Goal: Transaction & Acquisition: Download file/media

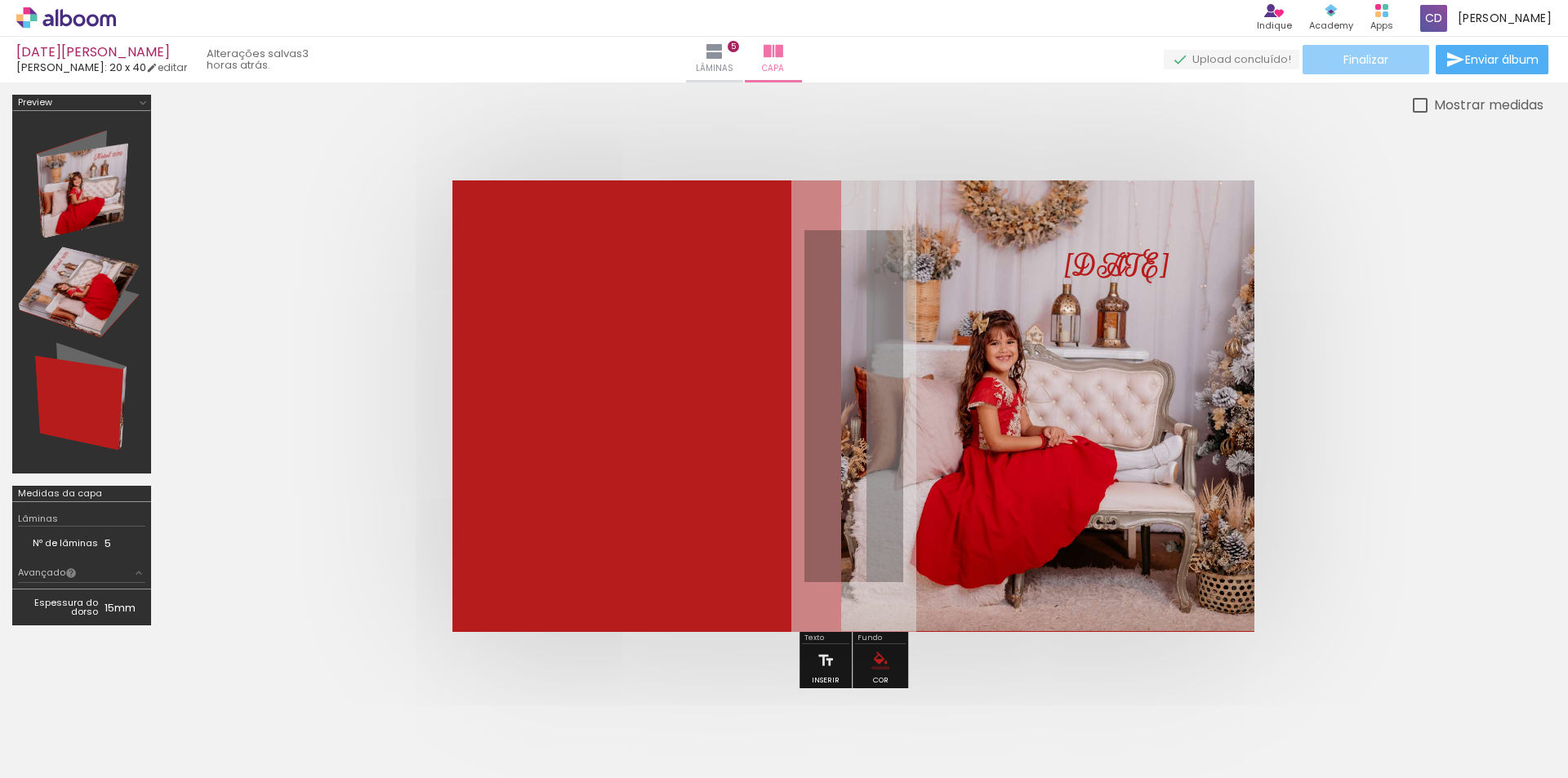
scroll to position [408, 0]
click at [1380, 57] on span "Finalizar" at bounding box center [1366, 59] width 45 height 11
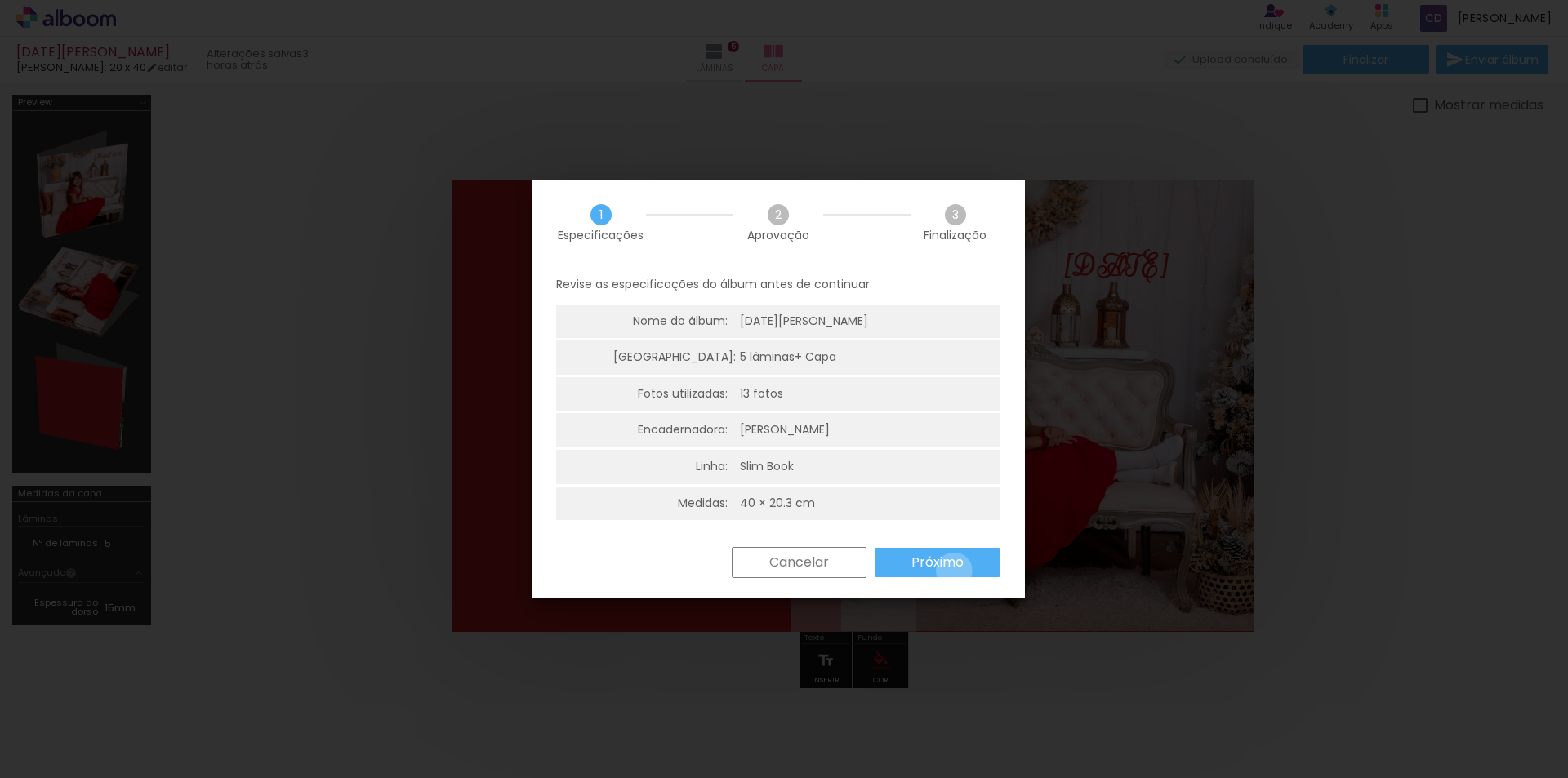
click at [0, 0] on slot "Próximo" at bounding box center [0, 0] width 0 height 0
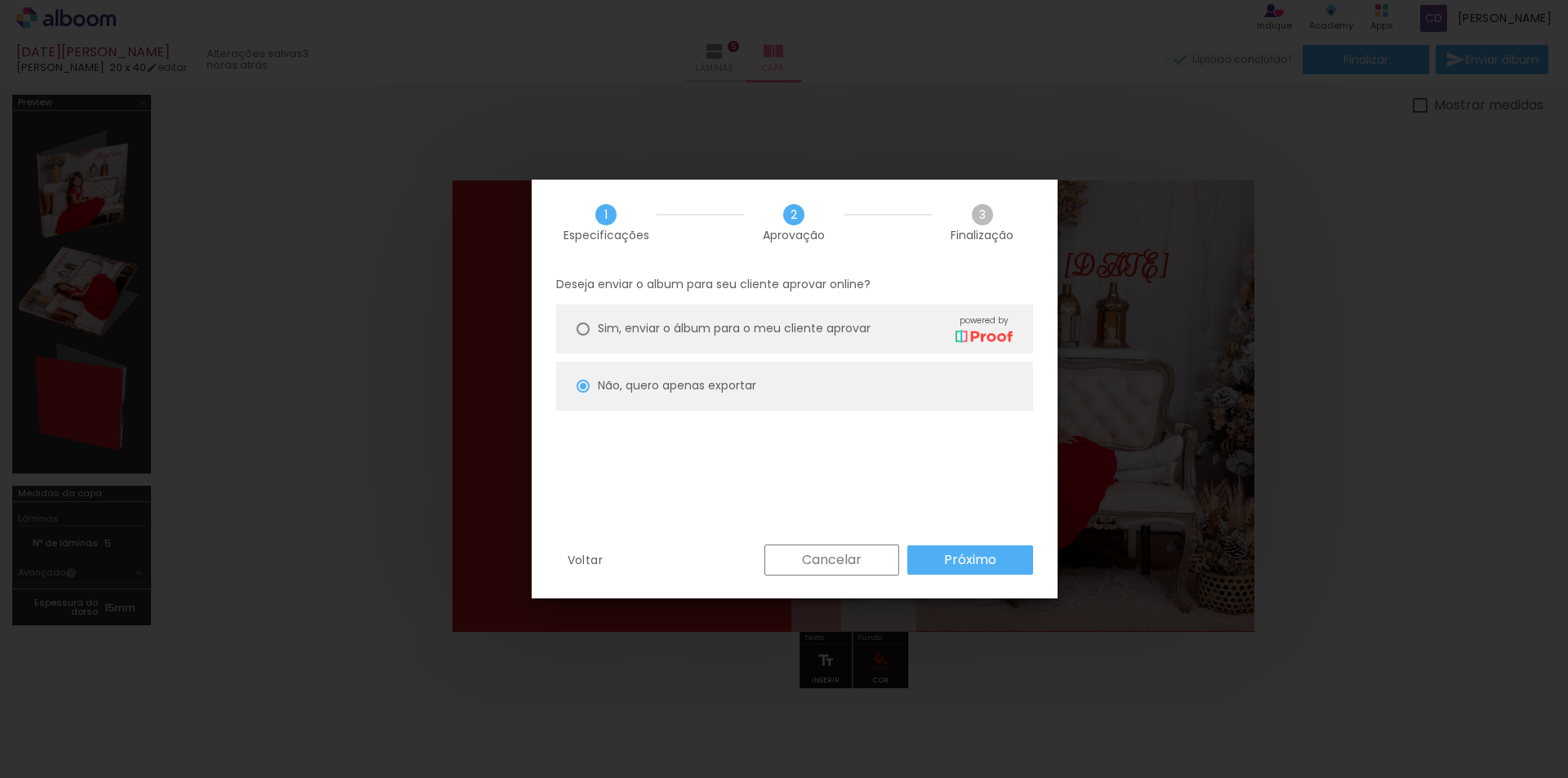
click at [1000, 562] on paper-button "Próximo" at bounding box center [969, 560] width 125 height 30
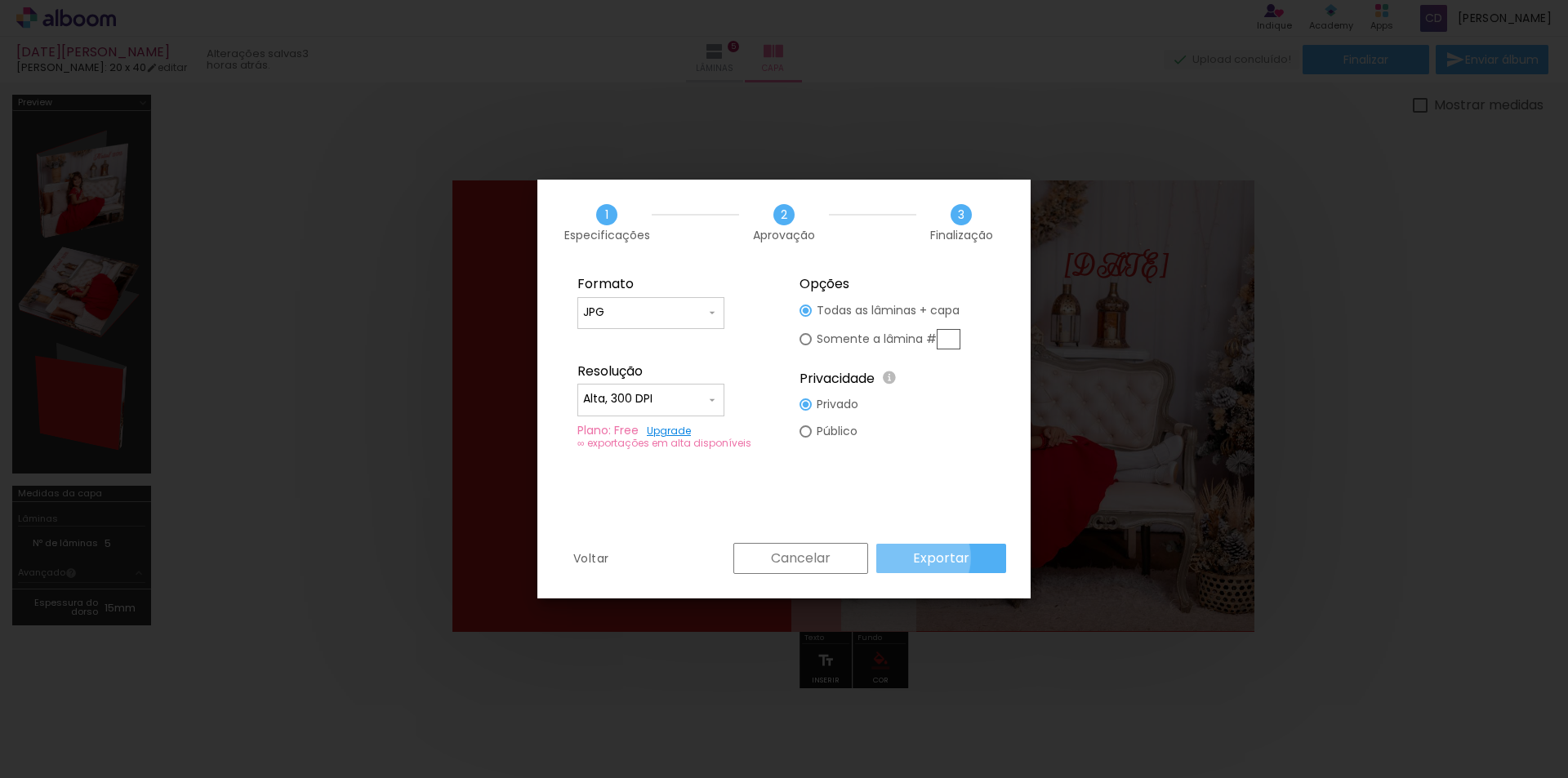
click at [0, 0] on slot "Exportar" at bounding box center [0, 0] width 0 height 0
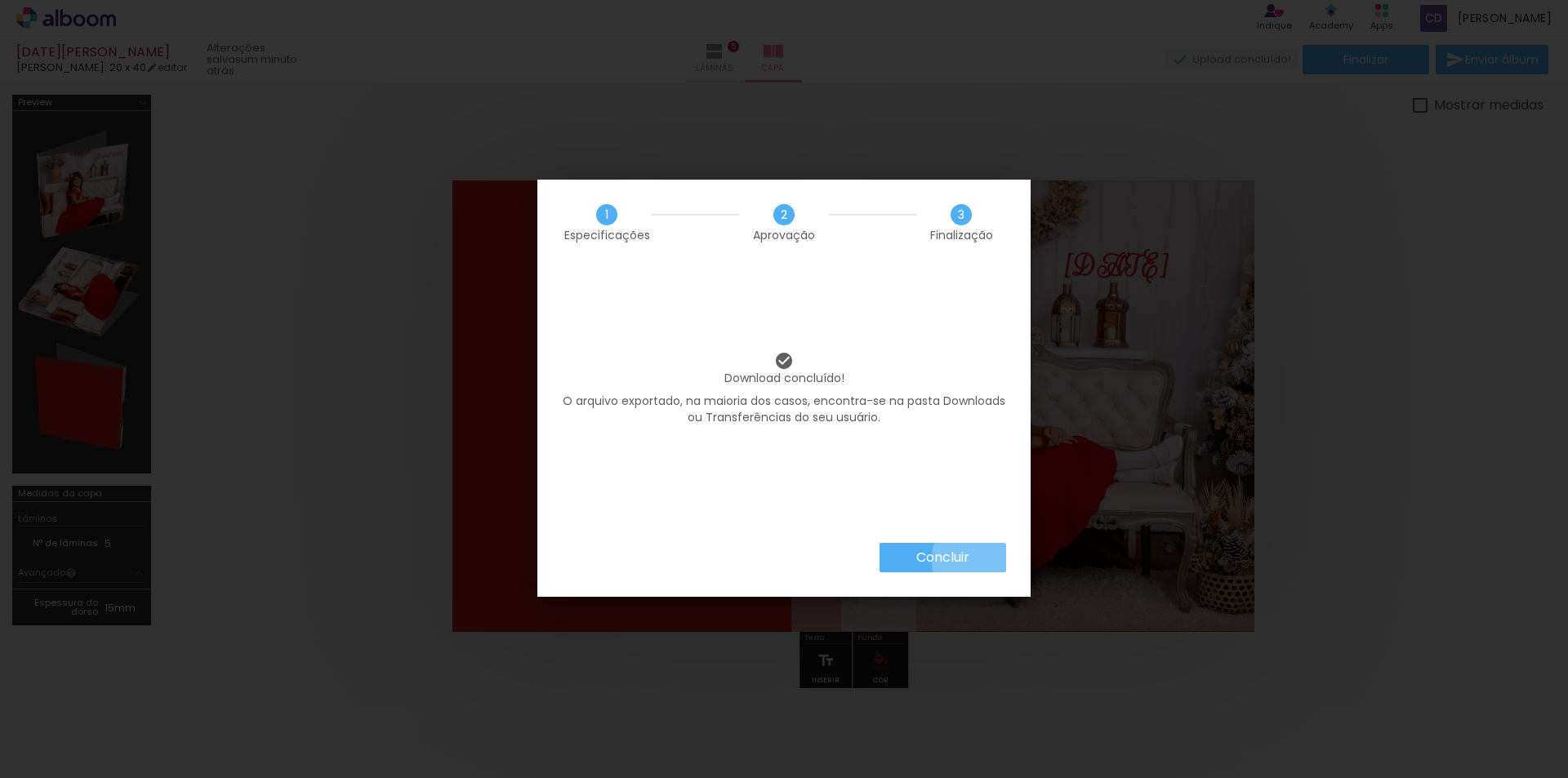
click at [978, 559] on paper-button "Concluir" at bounding box center [943, 558] width 126 height 30
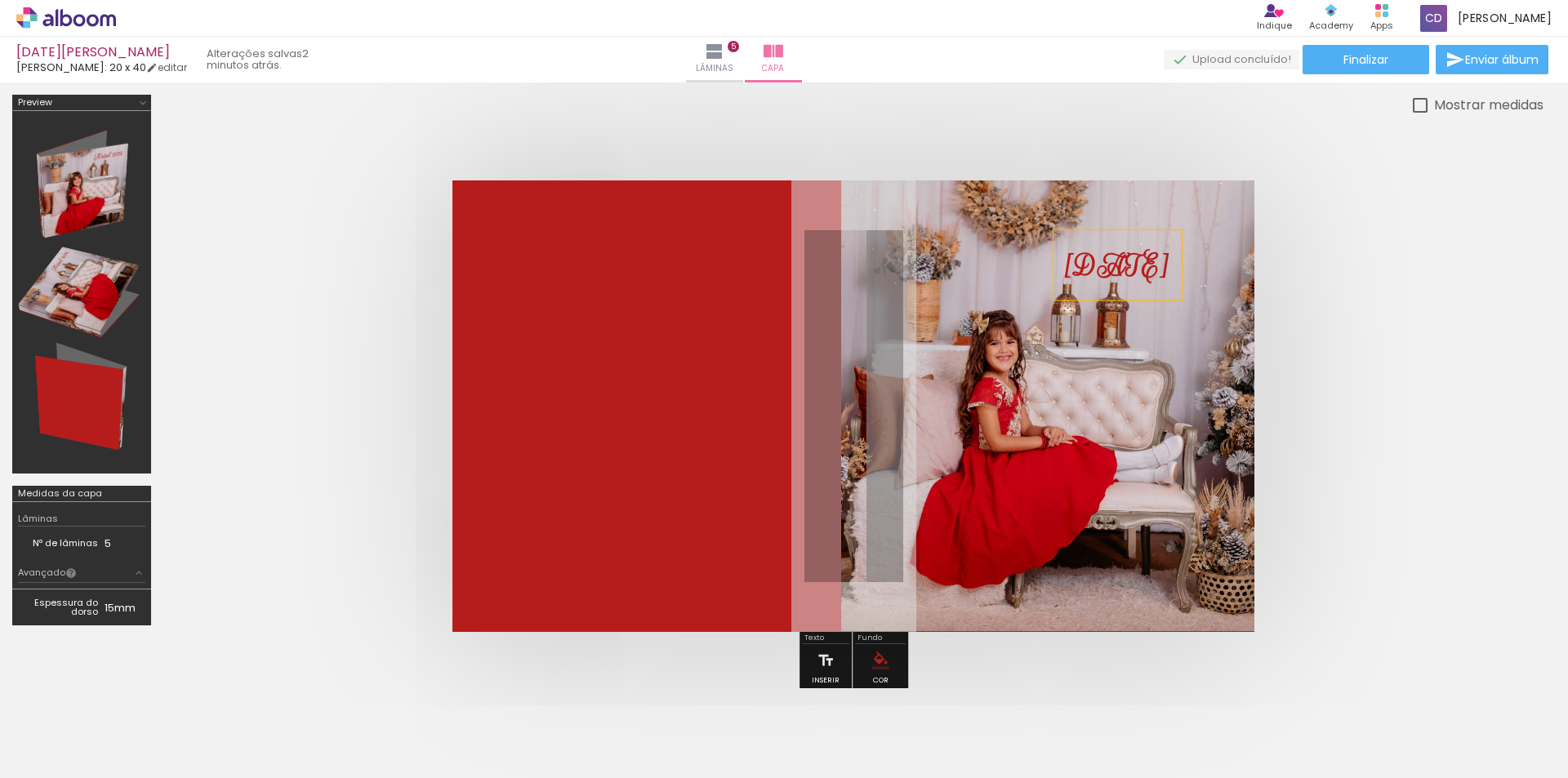
click at [1169, 265] on strong "[DATE]" at bounding box center [1117, 265] width 103 height 39
drag, startPoint x: 1203, startPoint y: 265, endPoint x: 1105, endPoint y: 268, distance: 98.0
click at [1105, 268] on quentale-selection at bounding box center [1035, 268] width 153 height 70
click at [1133, 314] on quentale-layouter at bounding box center [853, 406] width 802 height 451
drag, startPoint x: 1043, startPoint y: 269, endPoint x: 1096, endPoint y: 264, distance: 53.2
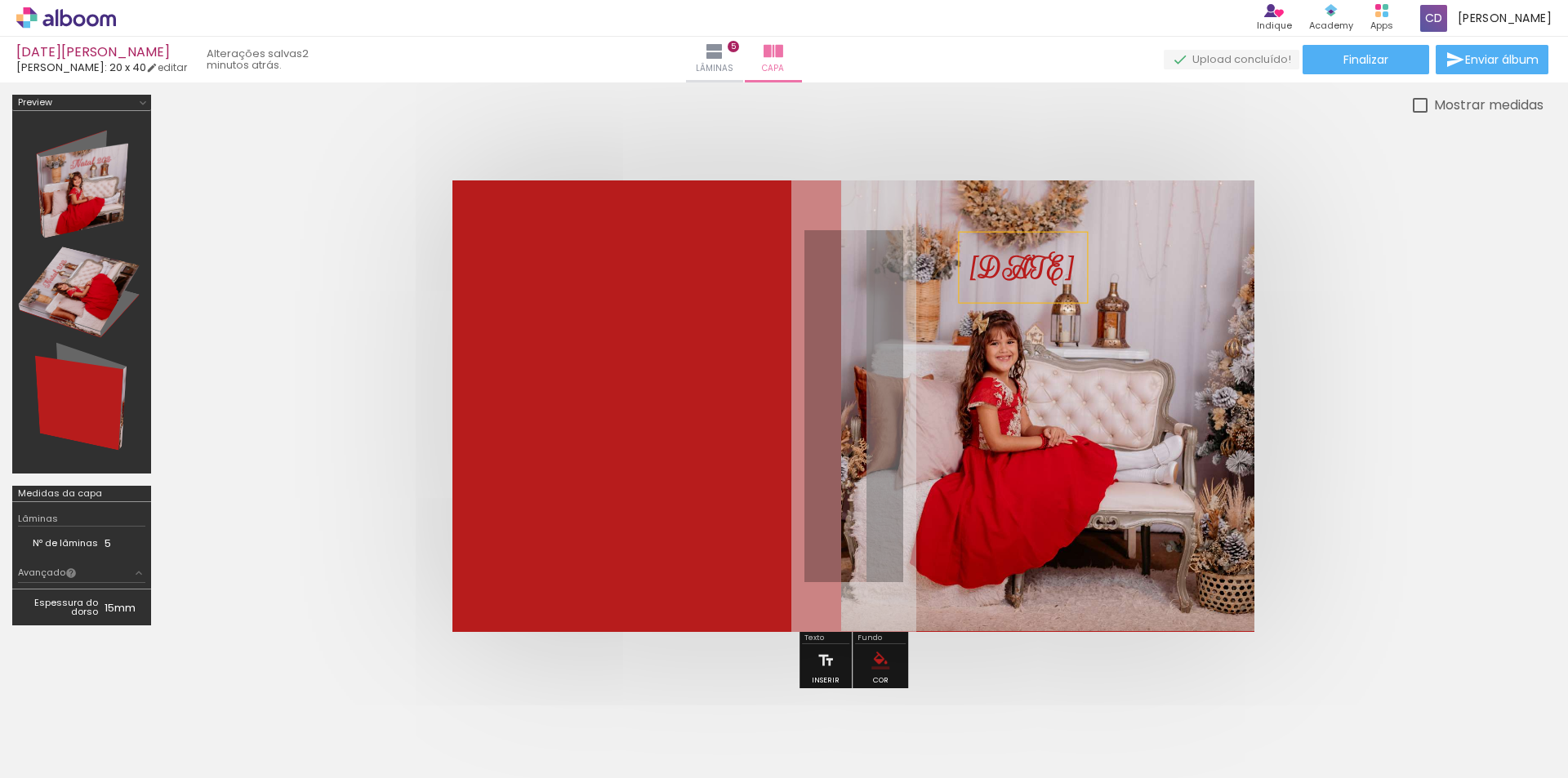
click at [1075, 264] on strong "[DATE]" at bounding box center [1023, 268] width 103 height 39
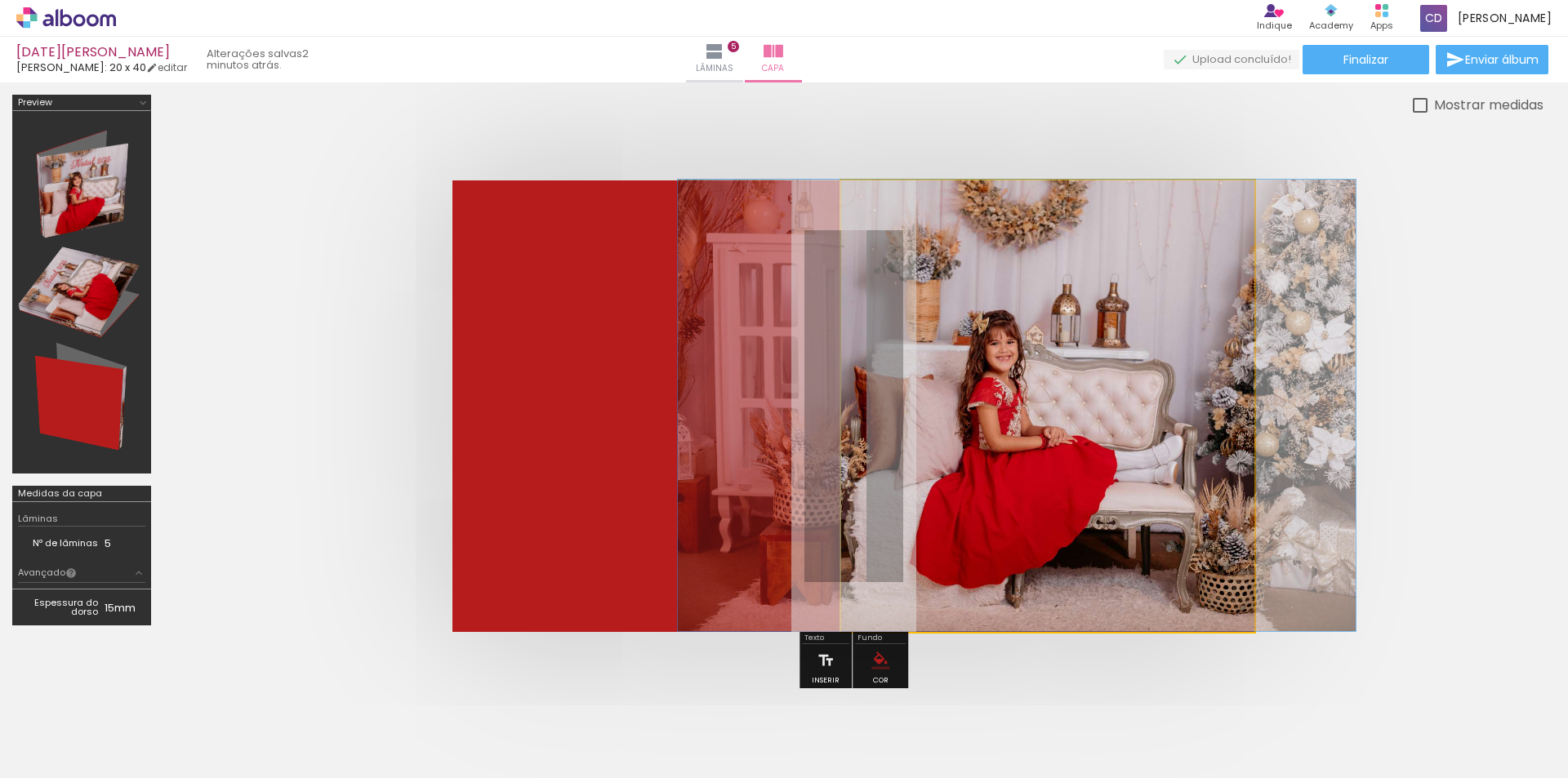
click at [1073, 325] on quentale-photo at bounding box center [1047, 406] width 413 height 451
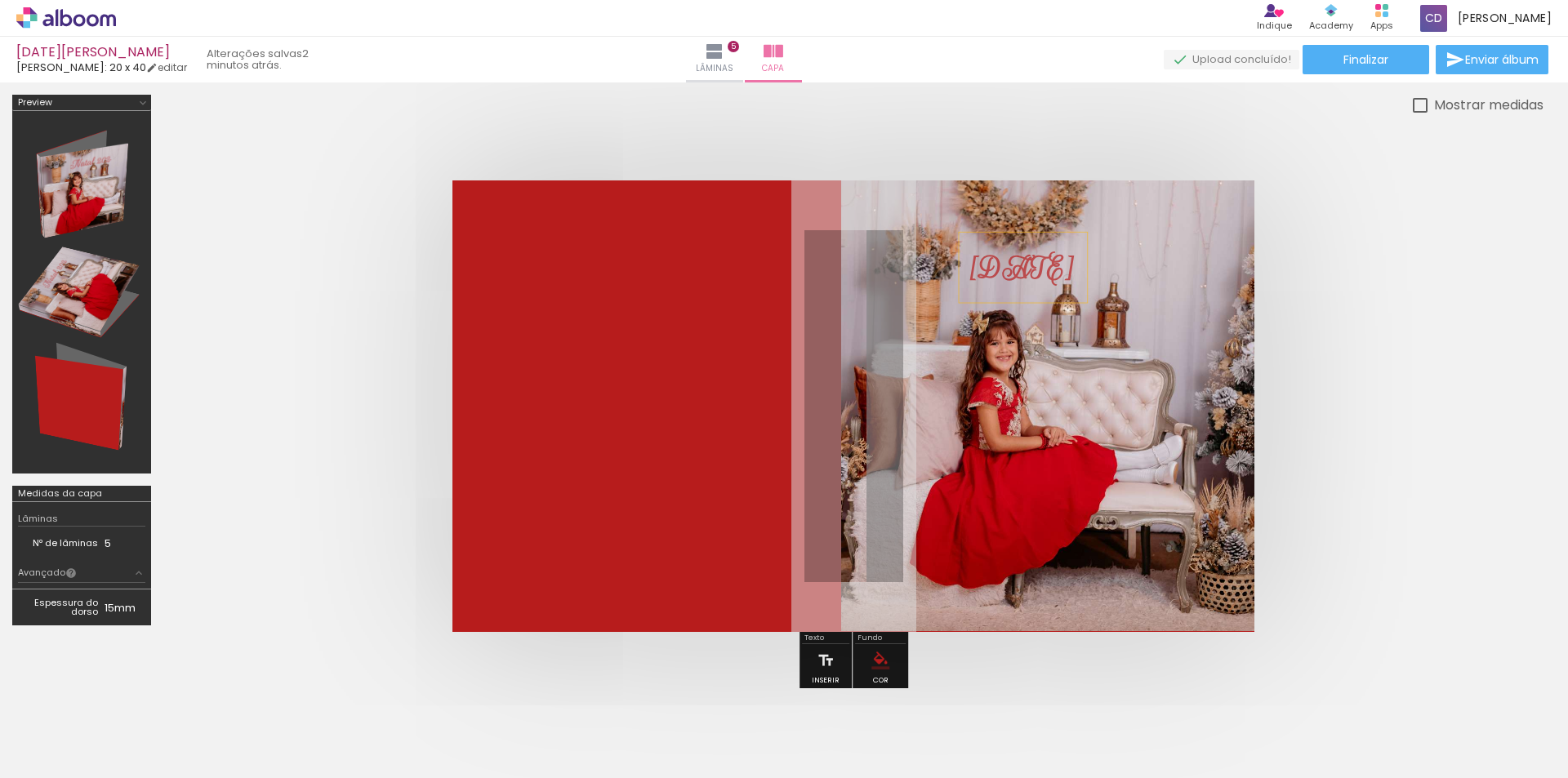
click at [1015, 269] on strong "[DATE]" at bounding box center [1023, 268] width 103 height 39
drag, startPoint x: 1014, startPoint y: 267, endPoint x: 1110, endPoint y: 260, distance: 96.3
click at [1110, 260] on quentale-selection at bounding box center [1132, 261] width 153 height 70
click at [1124, 343] on quentale-layouter at bounding box center [853, 406] width 802 height 451
drag, startPoint x: 1135, startPoint y: 262, endPoint x: 1055, endPoint y: 268, distance: 80.2
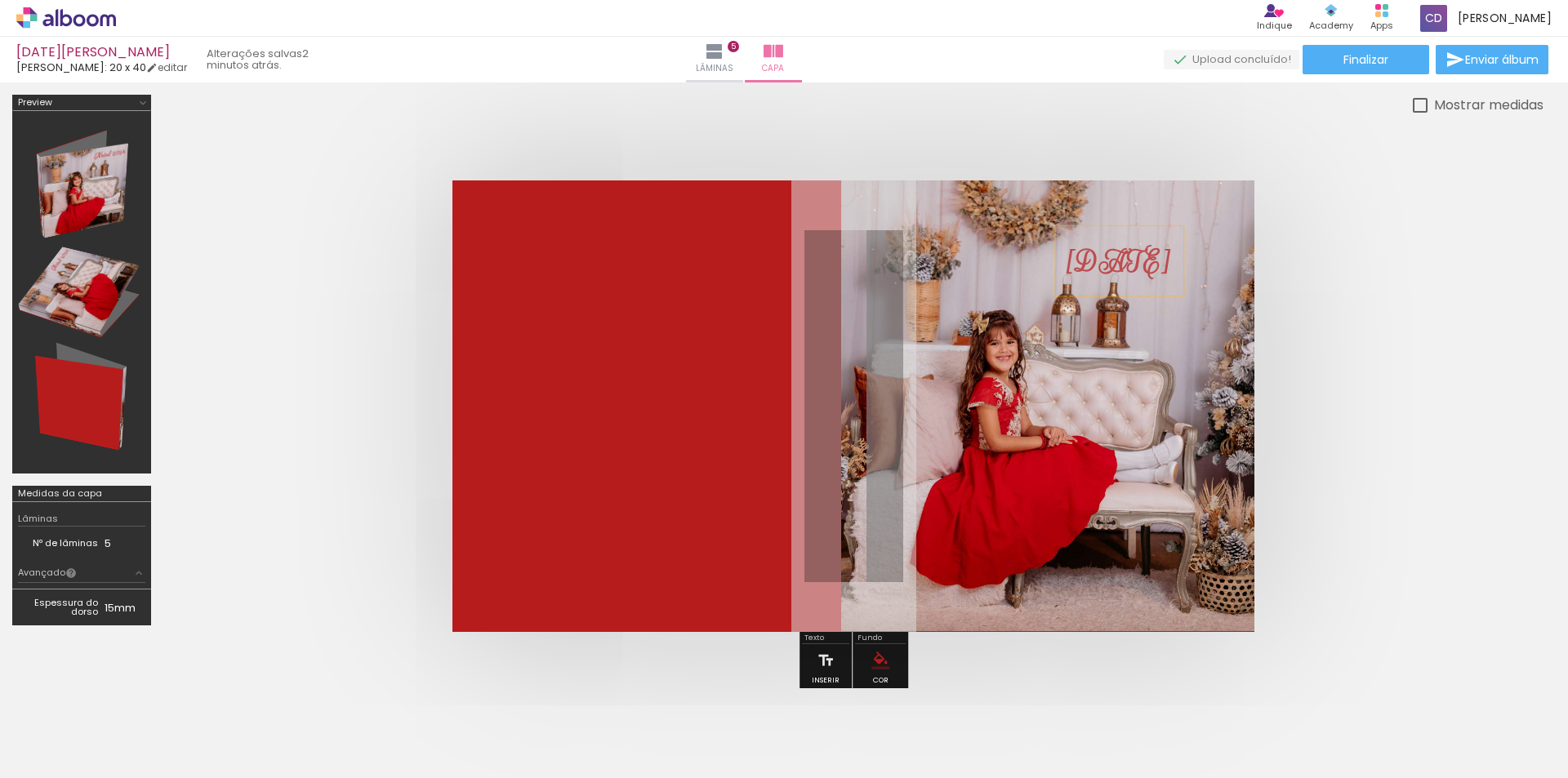
click at [1055, 268] on div "[DATE]" at bounding box center [1119, 261] width 128 height 70
click at [1012, 278] on quentale-layouter at bounding box center [853, 406] width 802 height 451
click at [1140, 249] on strong "[DATE]" at bounding box center [1119, 262] width 103 height 39
click at [1160, 328] on quentale-layouter at bounding box center [853, 406] width 802 height 451
click at [1153, 269] on strong "[DATE]" at bounding box center [1119, 262] width 103 height 39
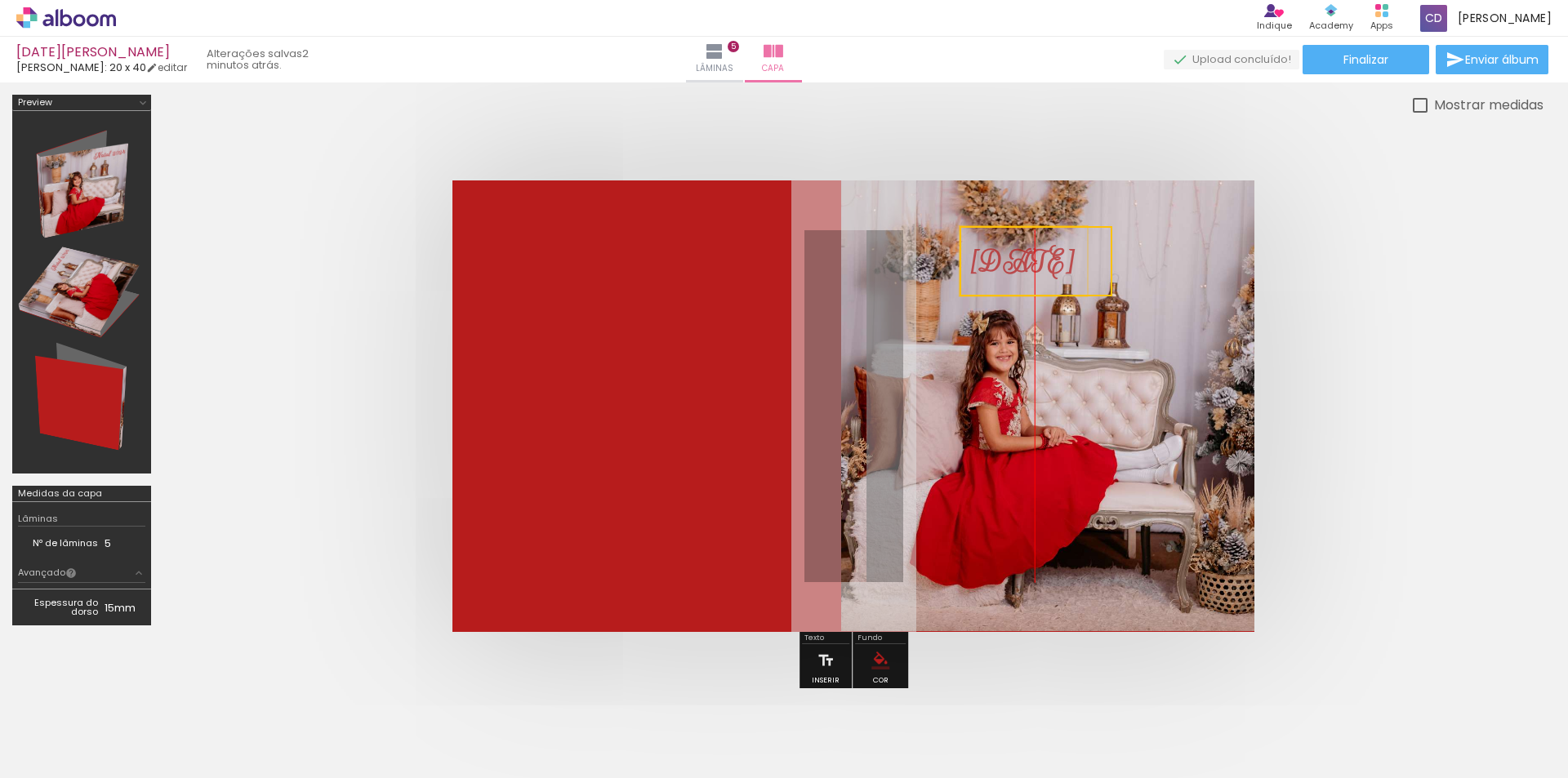
drag, startPoint x: 1140, startPoint y: 269, endPoint x: 1060, endPoint y: 269, distance: 80.0
click at [1060, 269] on quentale-selection at bounding box center [1036, 261] width 153 height 70
click at [96, 180] on div at bounding box center [81, 292] width 127 height 351
click at [89, 190] on div at bounding box center [81, 292] width 127 height 351
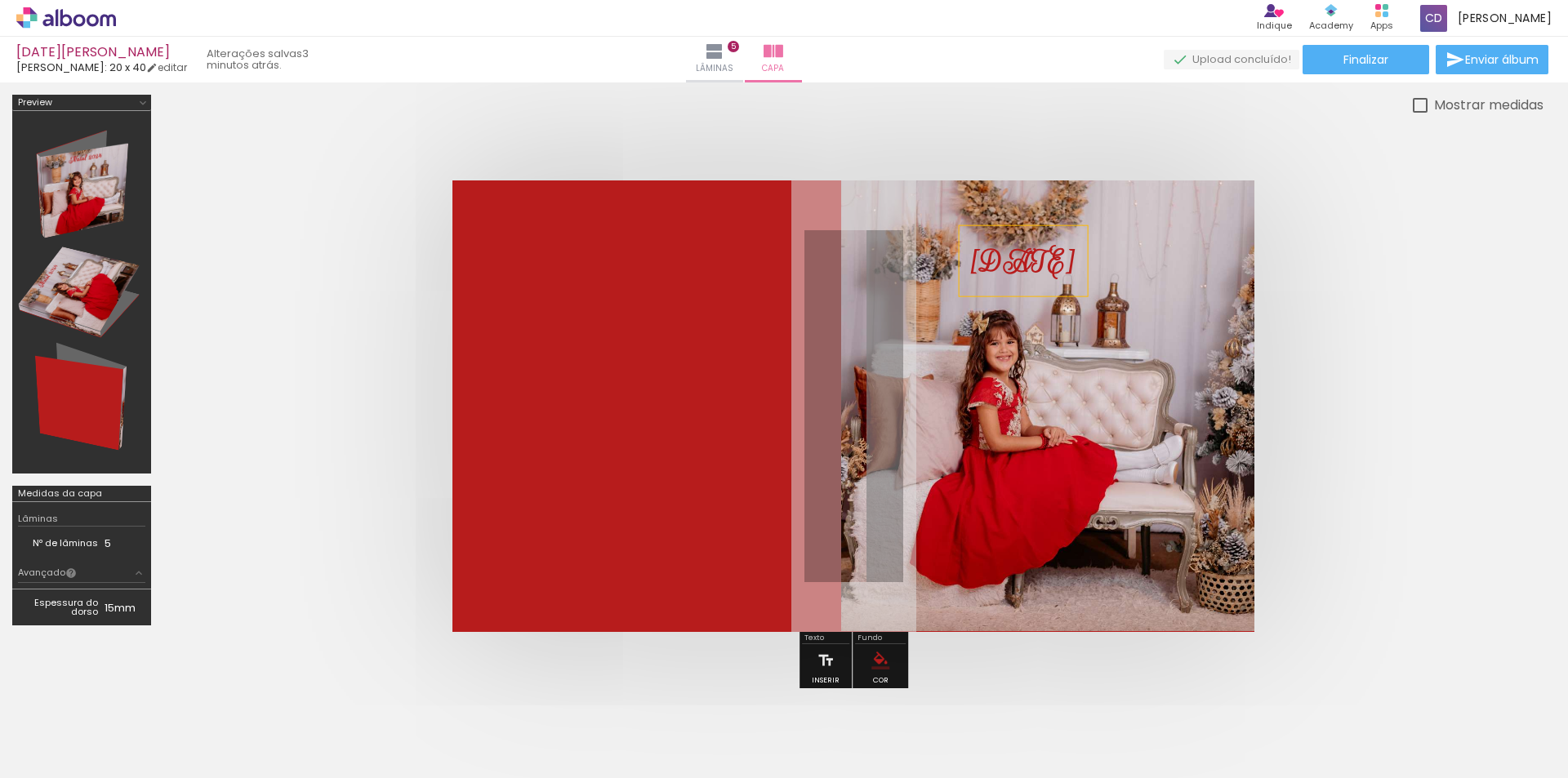
click at [95, 287] on div at bounding box center [81, 292] width 127 height 351
click at [1011, 270] on strong "[DATE]" at bounding box center [1024, 262] width 103 height 39
drag, startPoint x: 1016, startPoint y: 256, endPoint x: 1021, endPoint y: 263, distance: 8.6
click at [1021, 263] on quentale-selection at bounding box center [1035, 268] width 153 height 70
drag, startPoint x: 1032, startPoint y: 272, endPoint x: 1119, endPoint y: 267, distance: 87.1
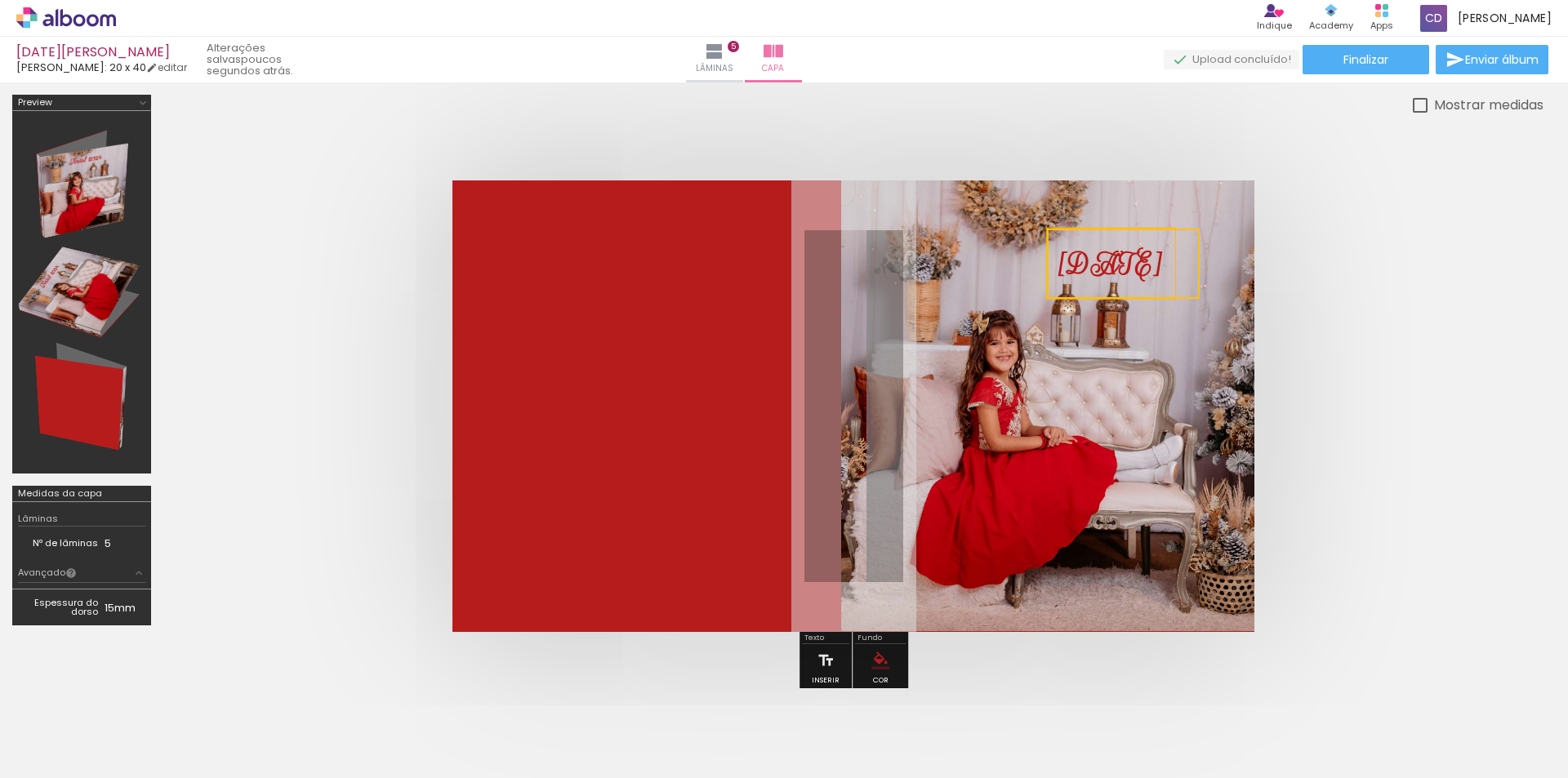
click at [1119, 267] on quentale-selection at bounding box center [1124, 264] width 153 height 70
click at [1134, 330] on quentale-layouter at bounding box center [853, 406] width 802 height 451
click at [1347, 56] on span "Finalizar" at bounding box center [1366, 59] width 45 height 11
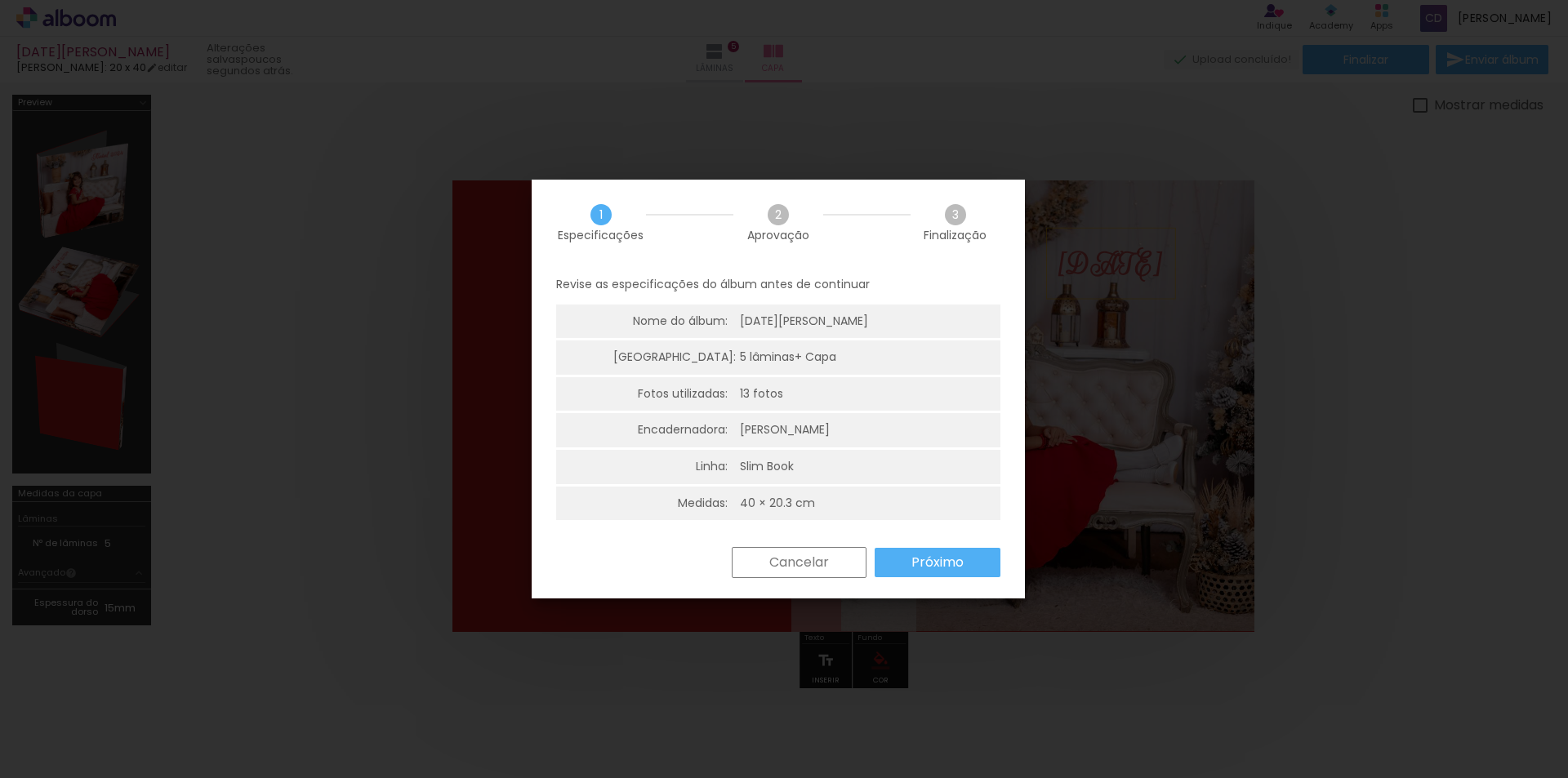
click at [0, 0] on slot "Próximo" at bounding box center [0, 0] width 0 height 0
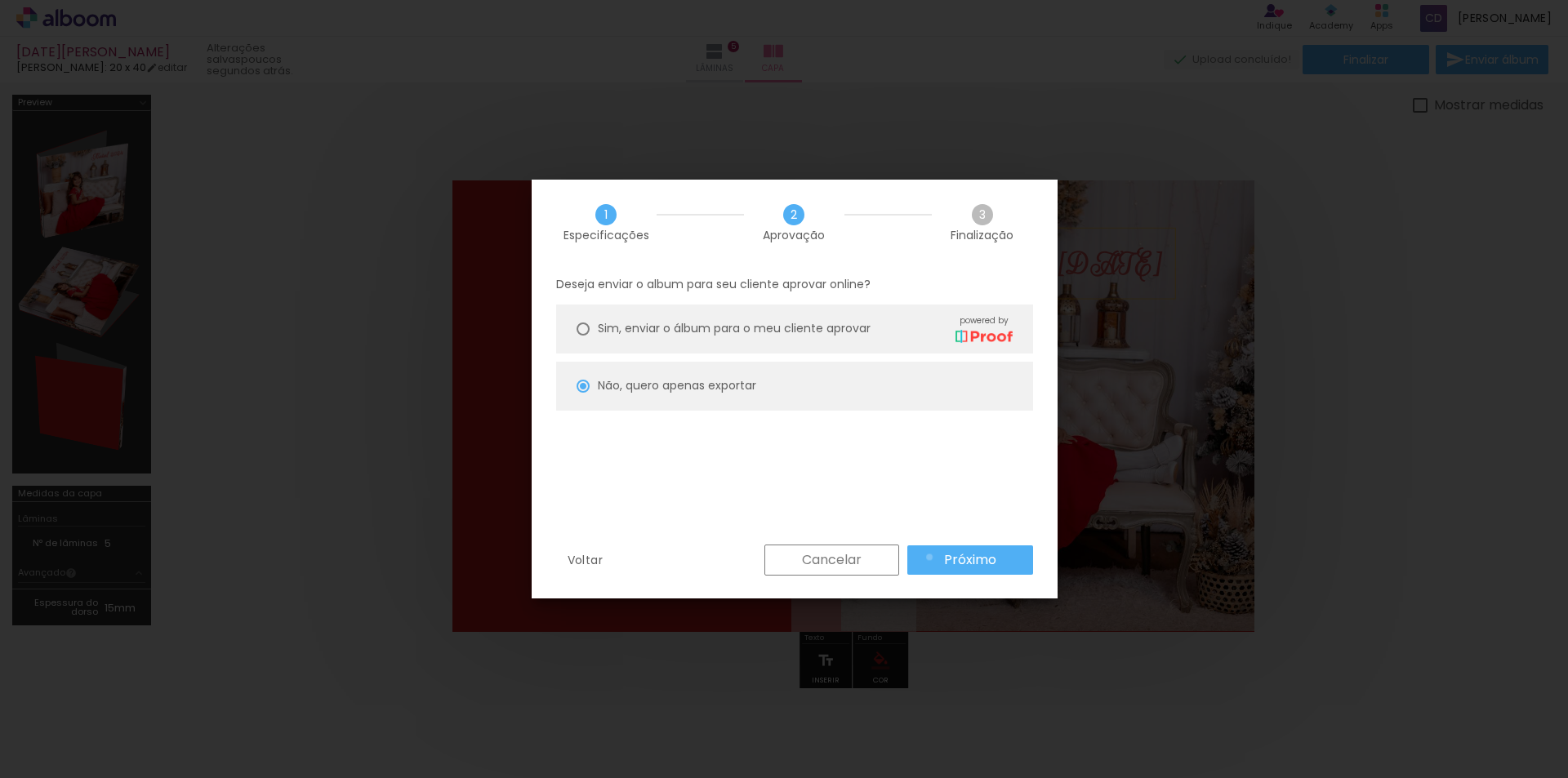
click at [929, 556] on paper-button "Próximo" at bounding box center [969, 560] width 125 height 30
type input "Alta, 300 DPI"
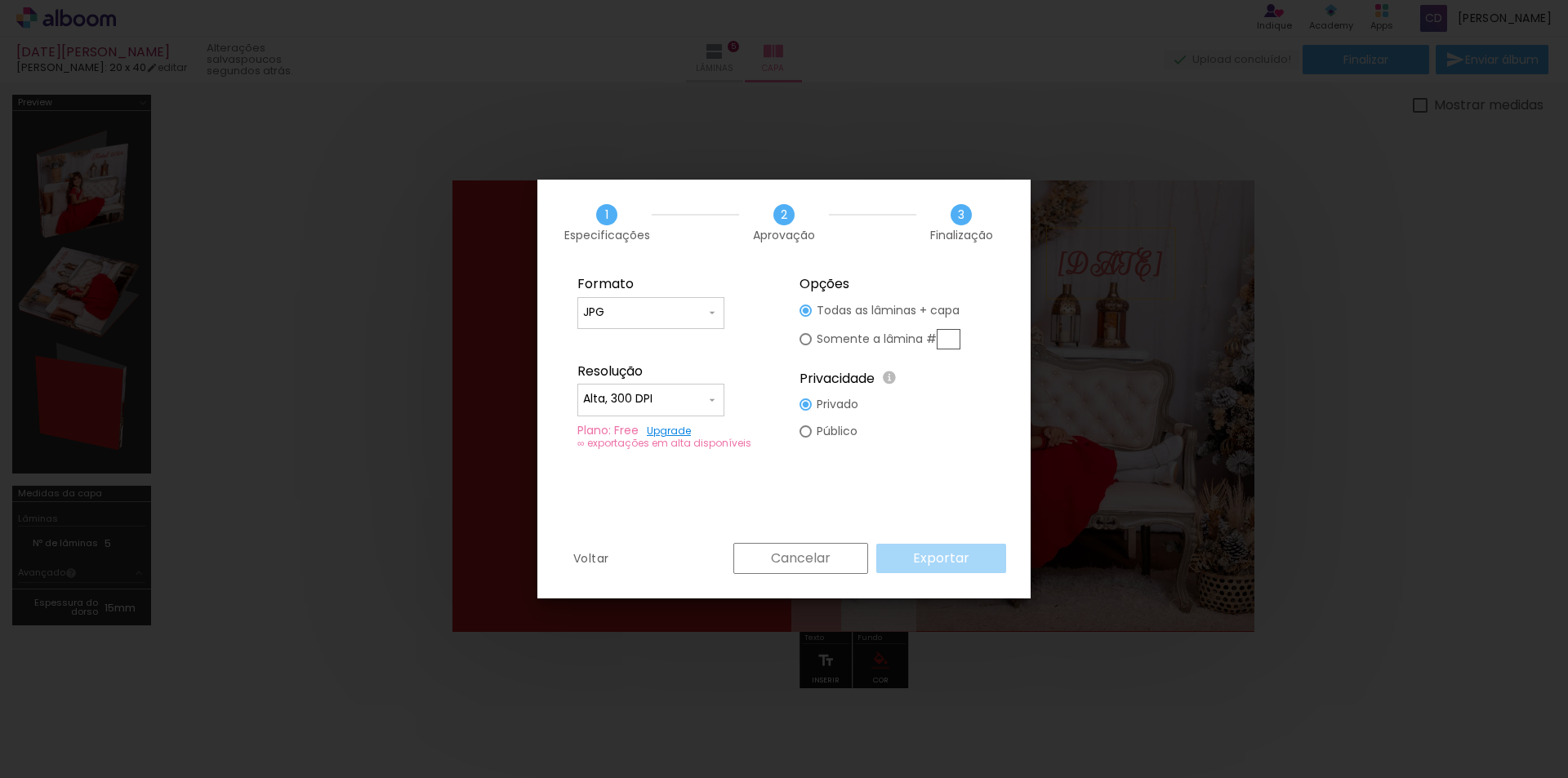
click at [929, 556] on div "Cancelar Exportar" at bounding box center [865, 558] width 281 height 31
type input "JPG"
click at [0, 0] on slot "Exportar" at bounding box center [0, 0] width 0 height 0
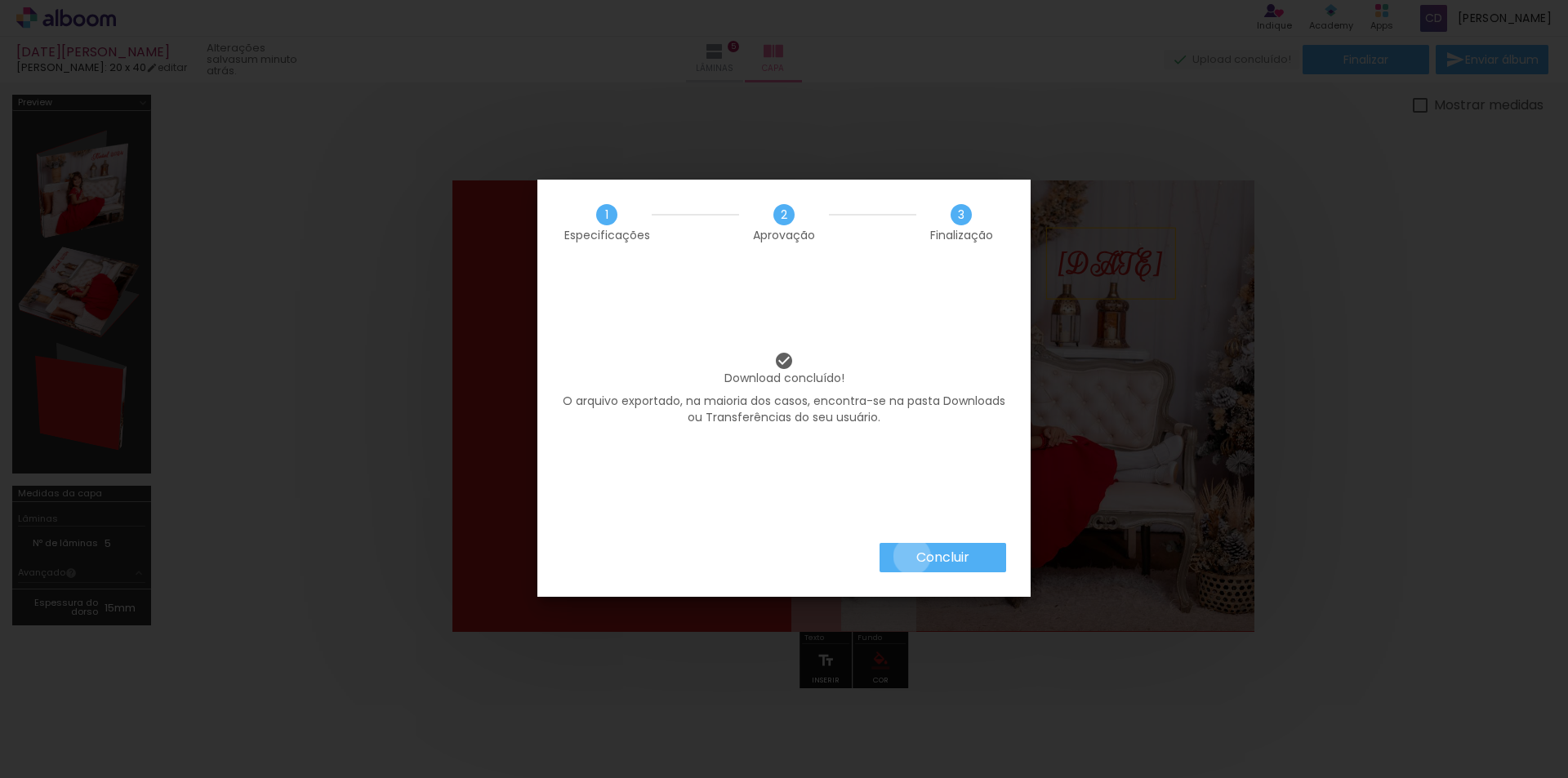
click at [911, 556] on paper-button "Concluir" at bounding box center [943, 558] width 126 height 30
